Goal: Information Seeking & Learning: Find specific fact

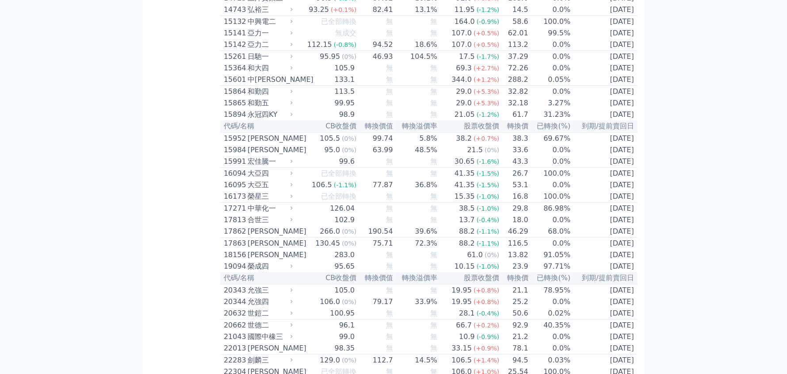
scroll to position [3669, 0]
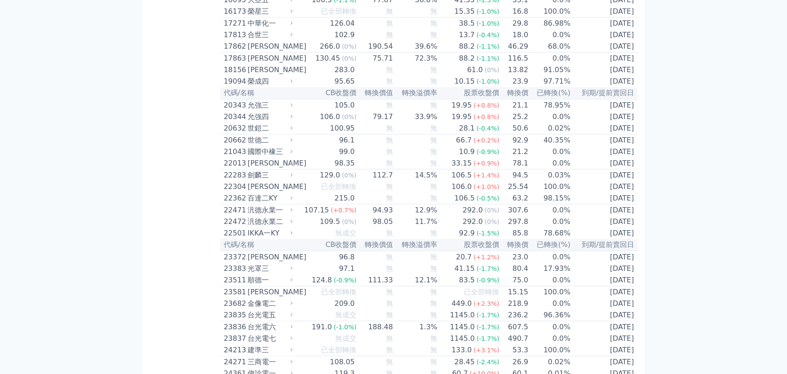
scroll to position [0, 0]
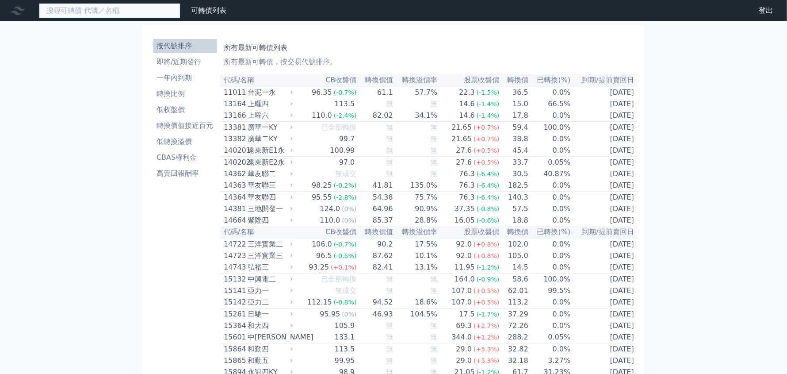
click at [154, 6] on input at bounding box center [109, 10] width 141 height 15
paste input "怡利電"
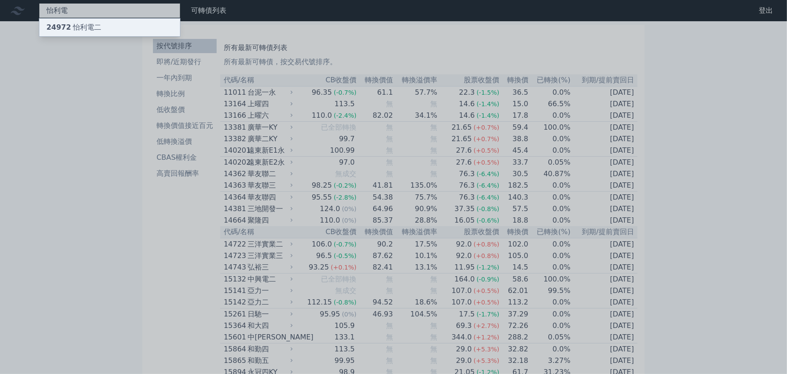
type input "怡利電"
click at [86, 29] on div "24972 怡利電二" at bounding box center [73, 27] width 55 height 11
